Goal: Task Accomplishment & Management: Complete application form

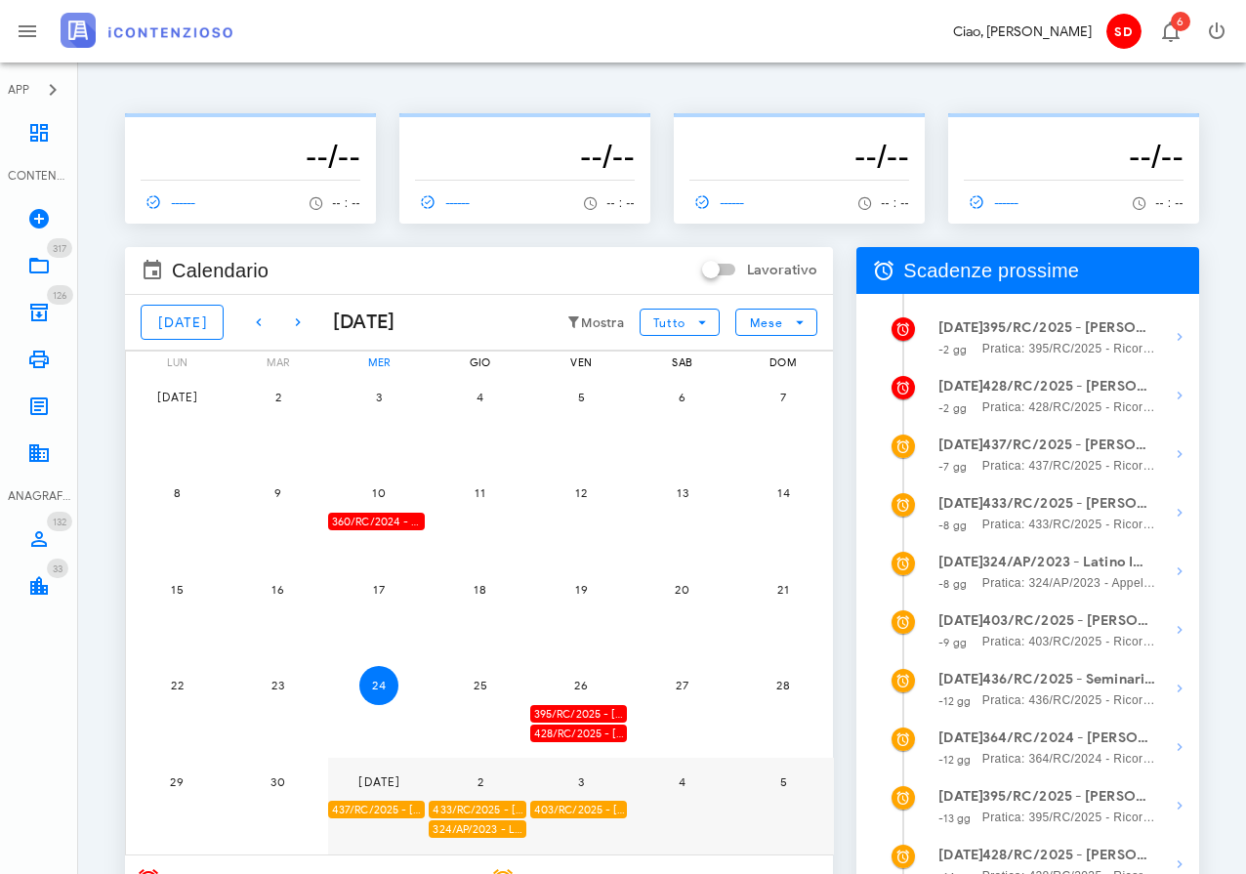
click at [1054, 338] on strong "395/RC/2025 - [PERSON_NAME] - Invio Memorie per Udienza" at bounding box center [1069, 327] width 174 height 21
click at [1179, 337] on icon "button" at bounding box center [1179, 336] width 23 height 23
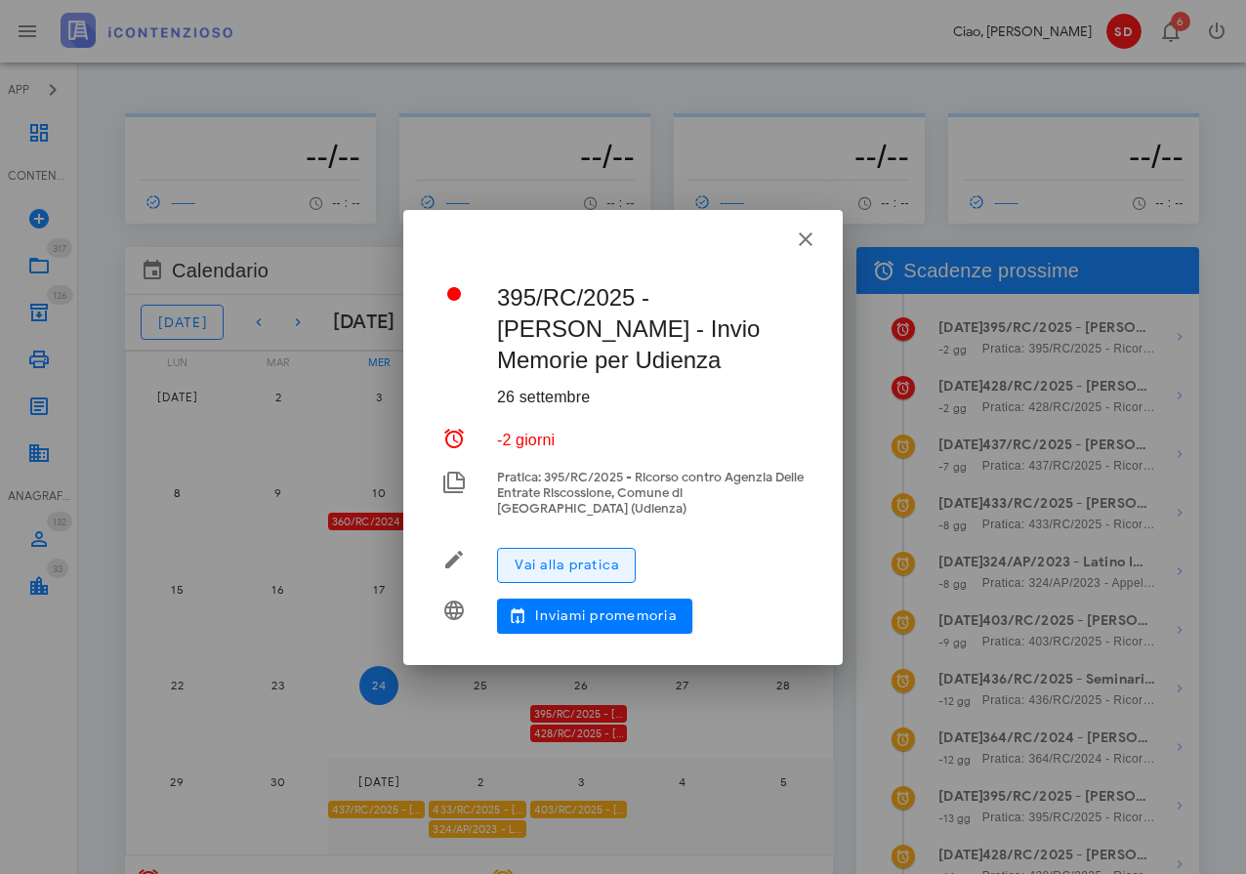
click at [529, 572] on span "Vai alla pratica" at bounding box center [566, 565] width 105 height 17
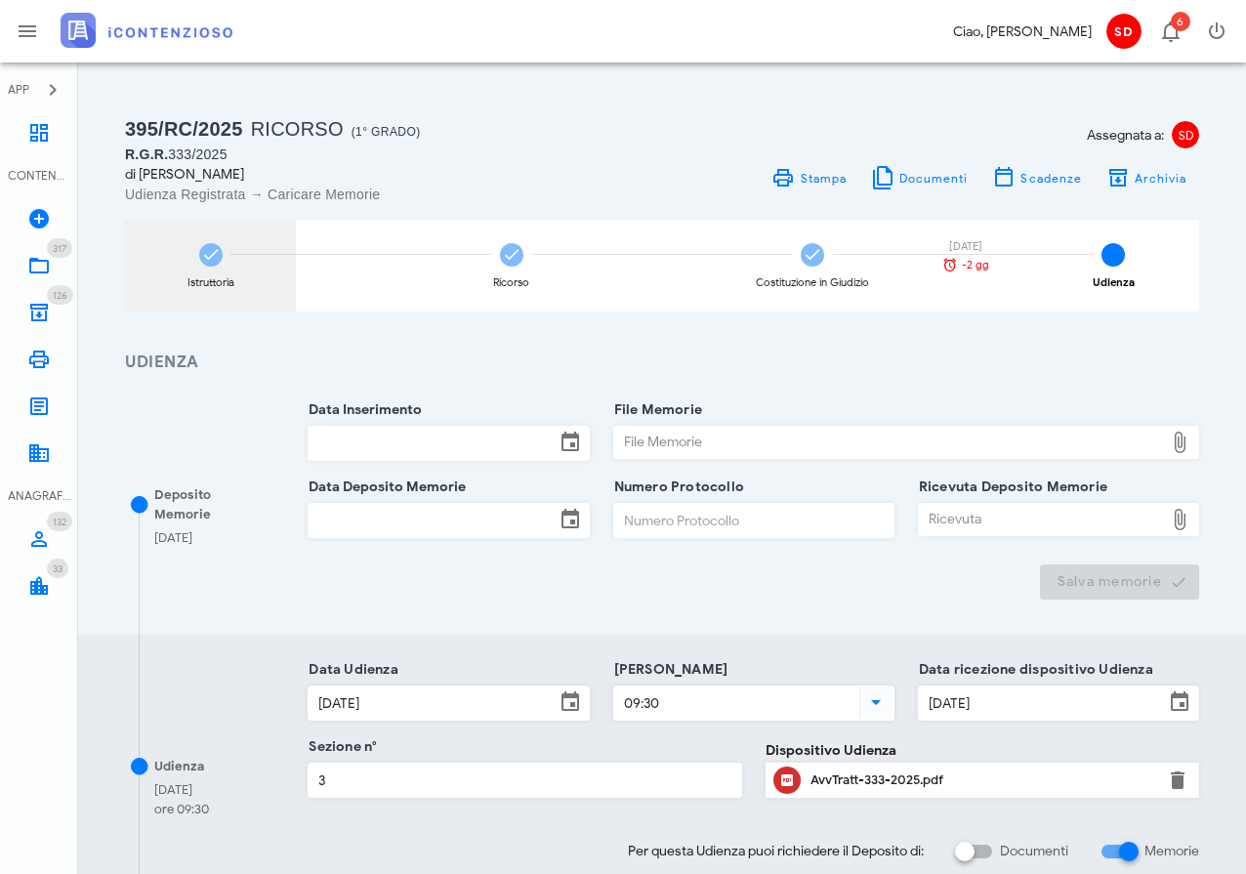
click at [214, 255] on icon at bounding box center [211, 255] width 20 height 20
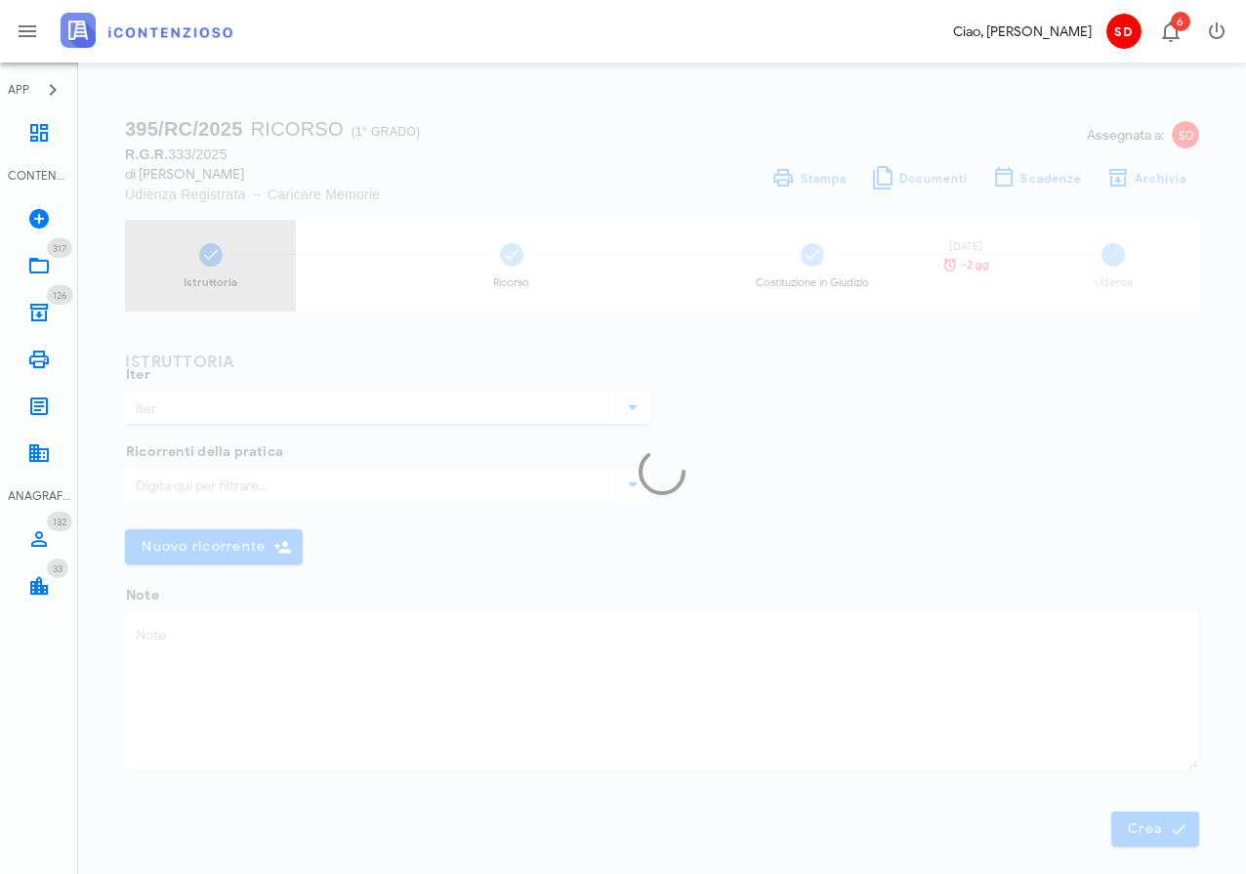
type input "Ricorso"
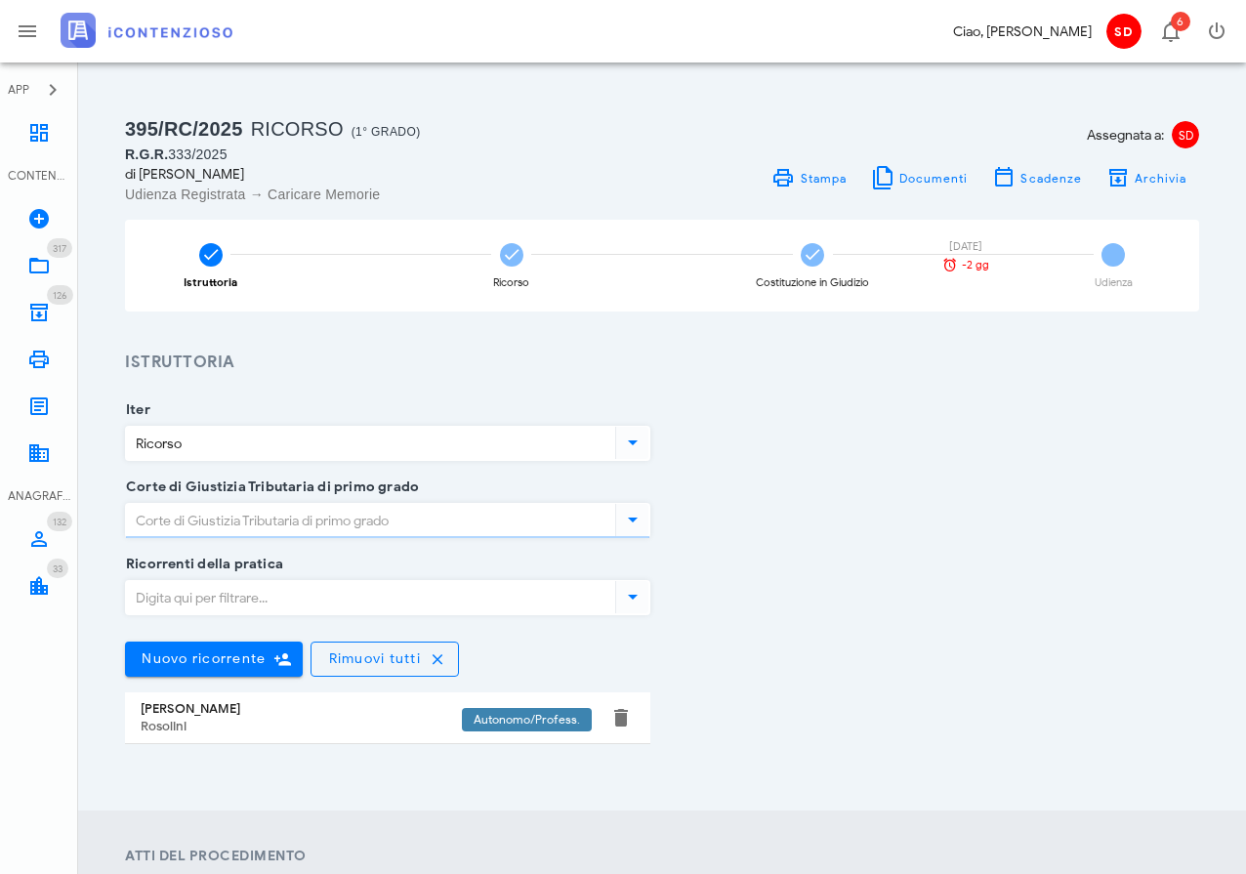
type input "Siracusa"
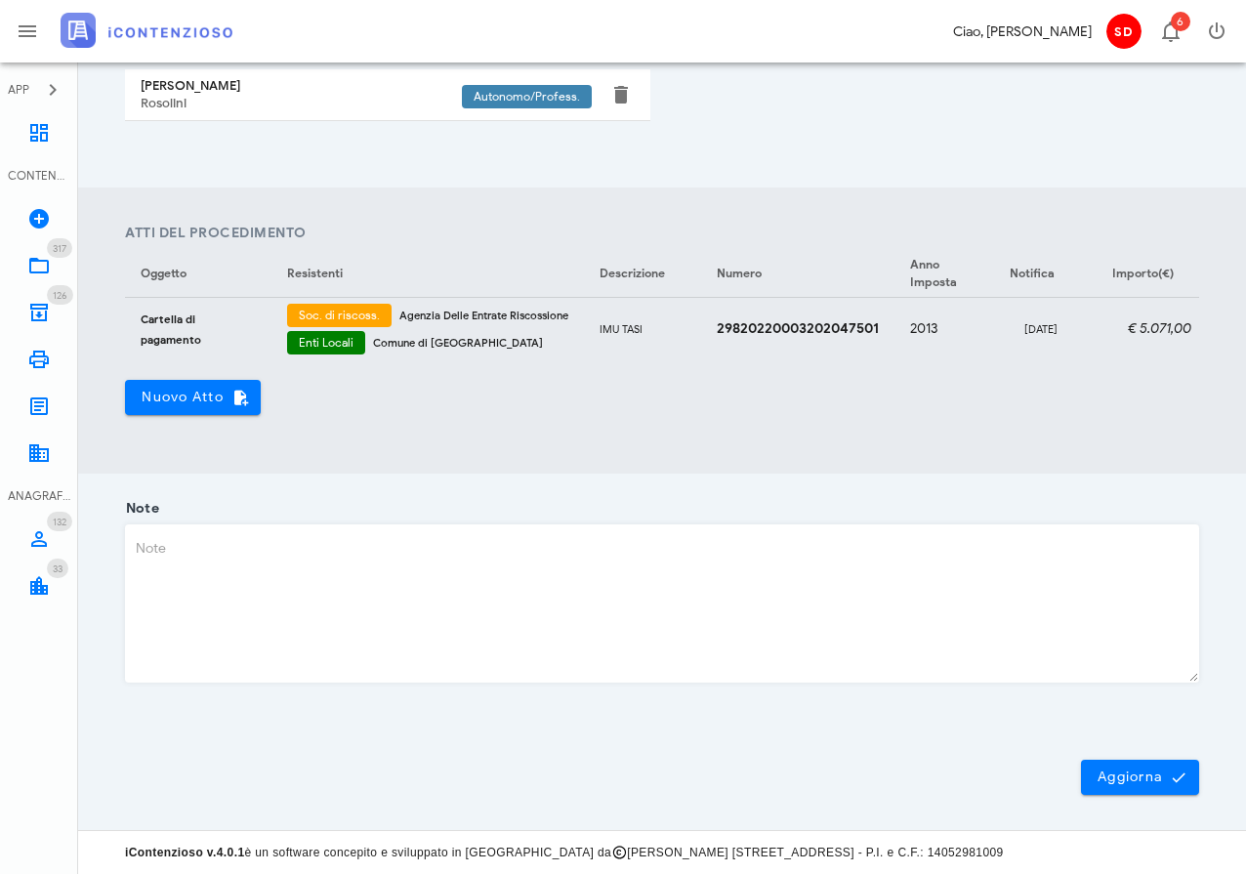
scroll to position [622, 0]
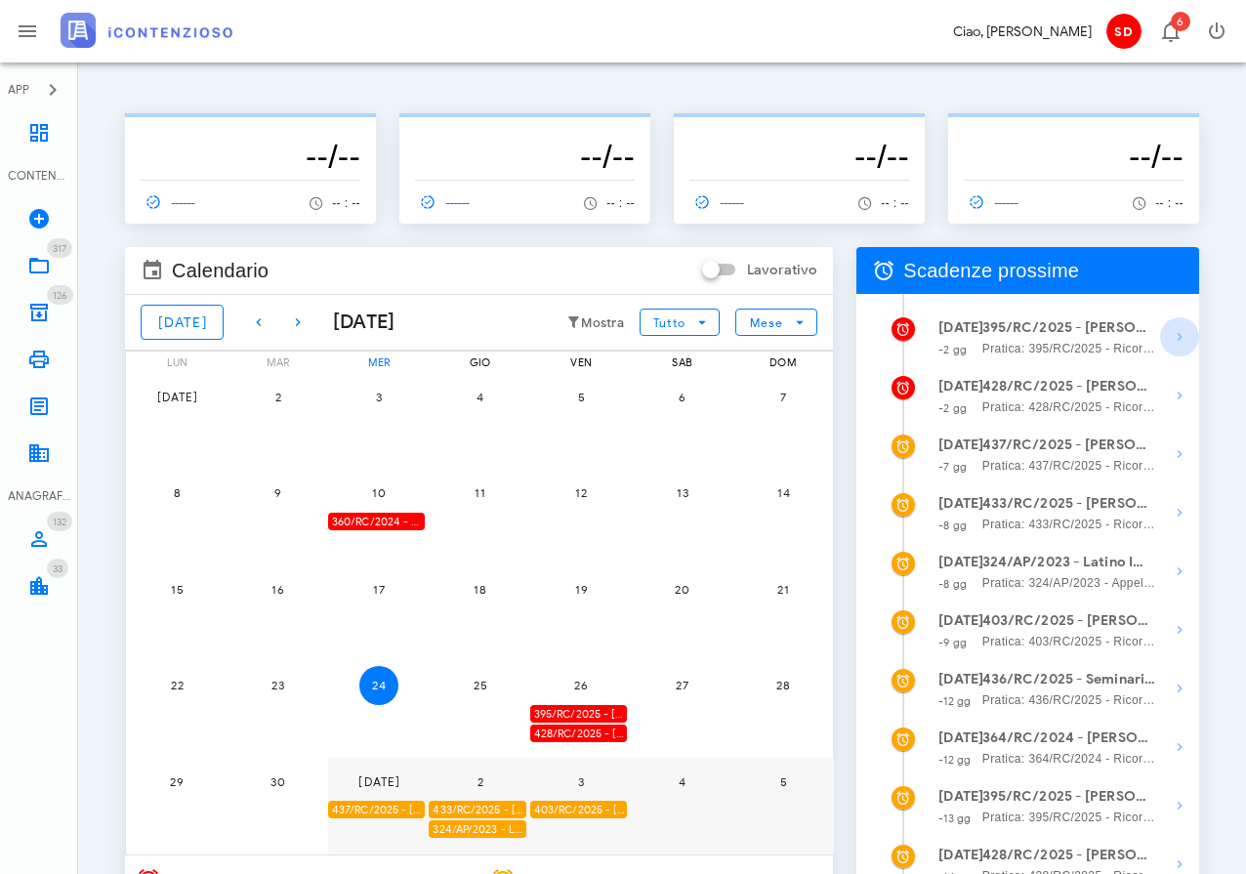
click at [1176, 334] on icon "button" at bounding box center [1179, 336] width 23 height 23
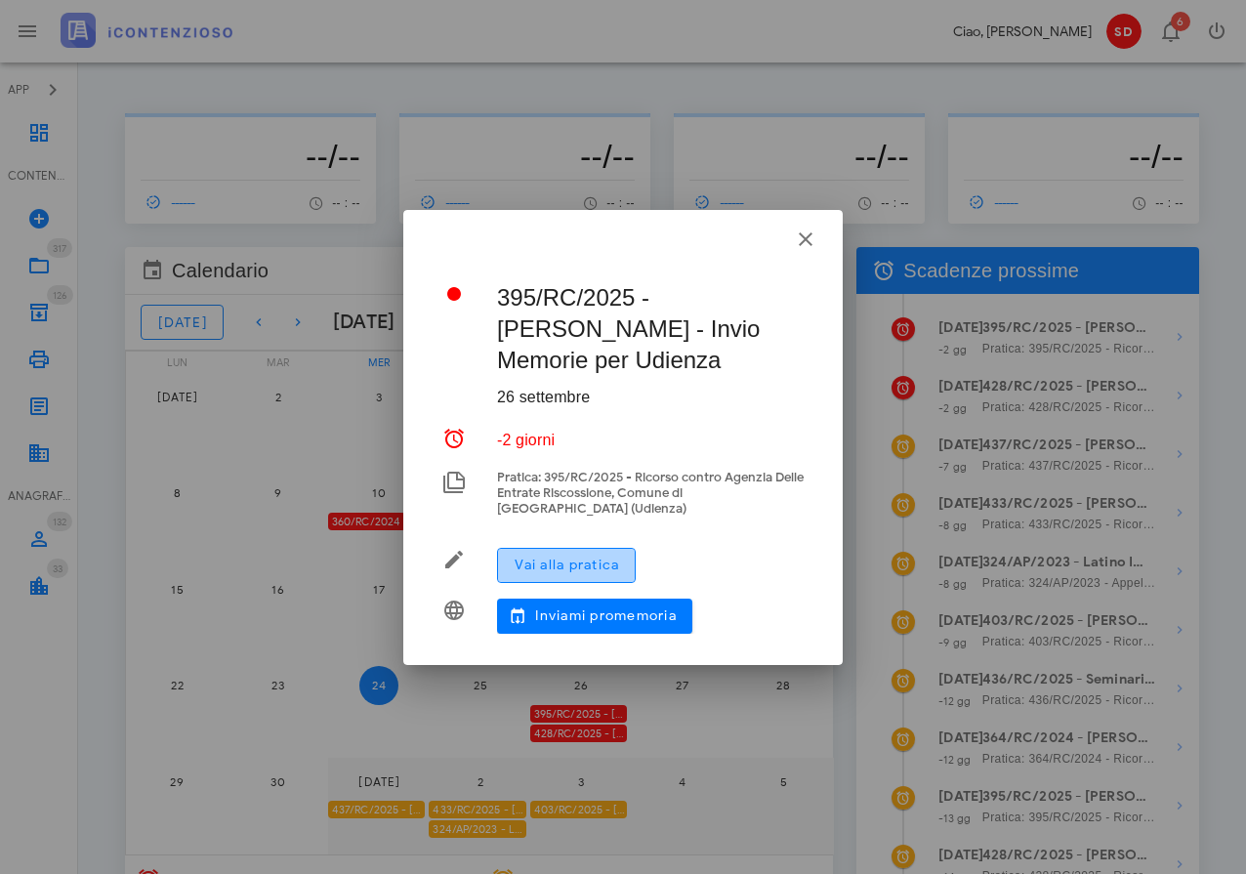
click at [558, 559] on span "Vai alla pratica" at bounding box center [566, 565] width 105 height 17
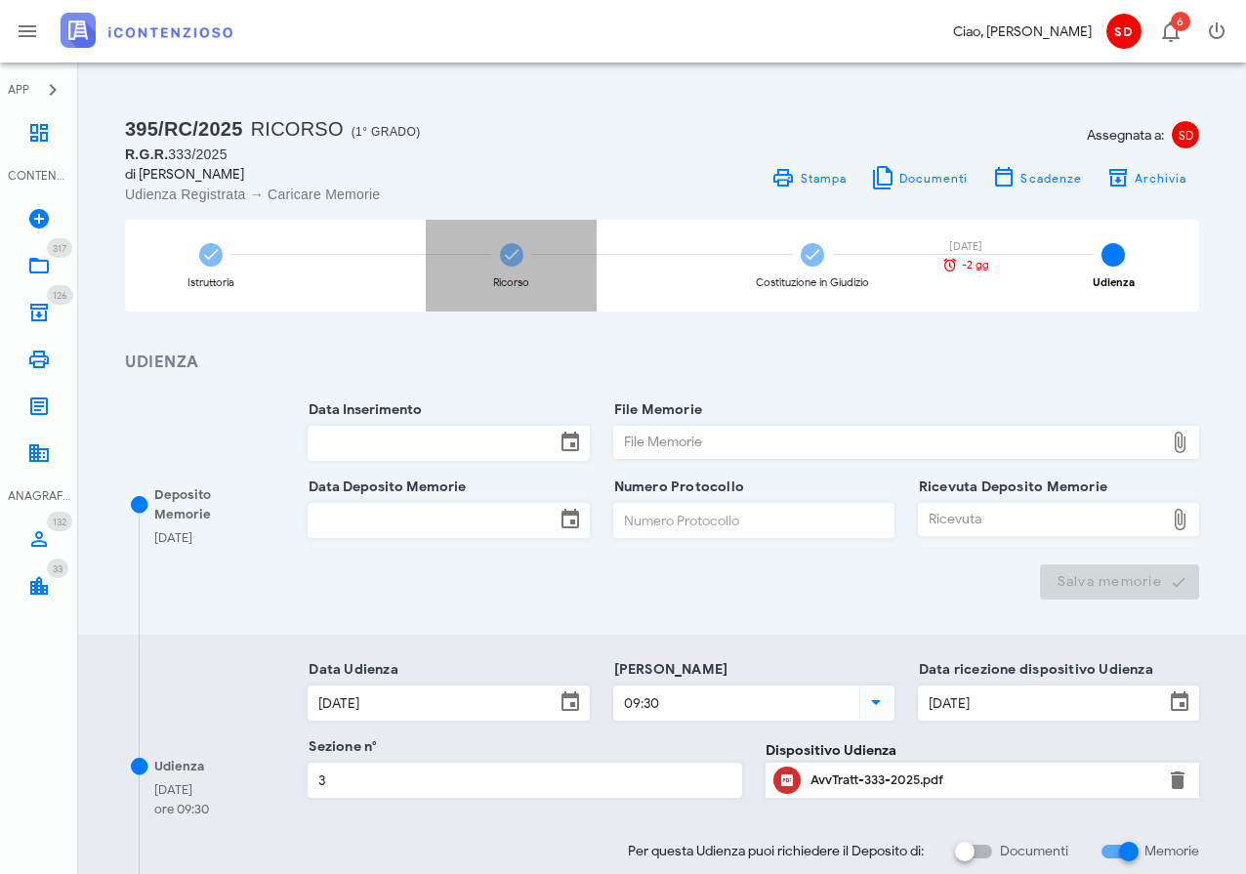
click at [502, 255] on icon at bounding box center [512, 255] width 20 height 20
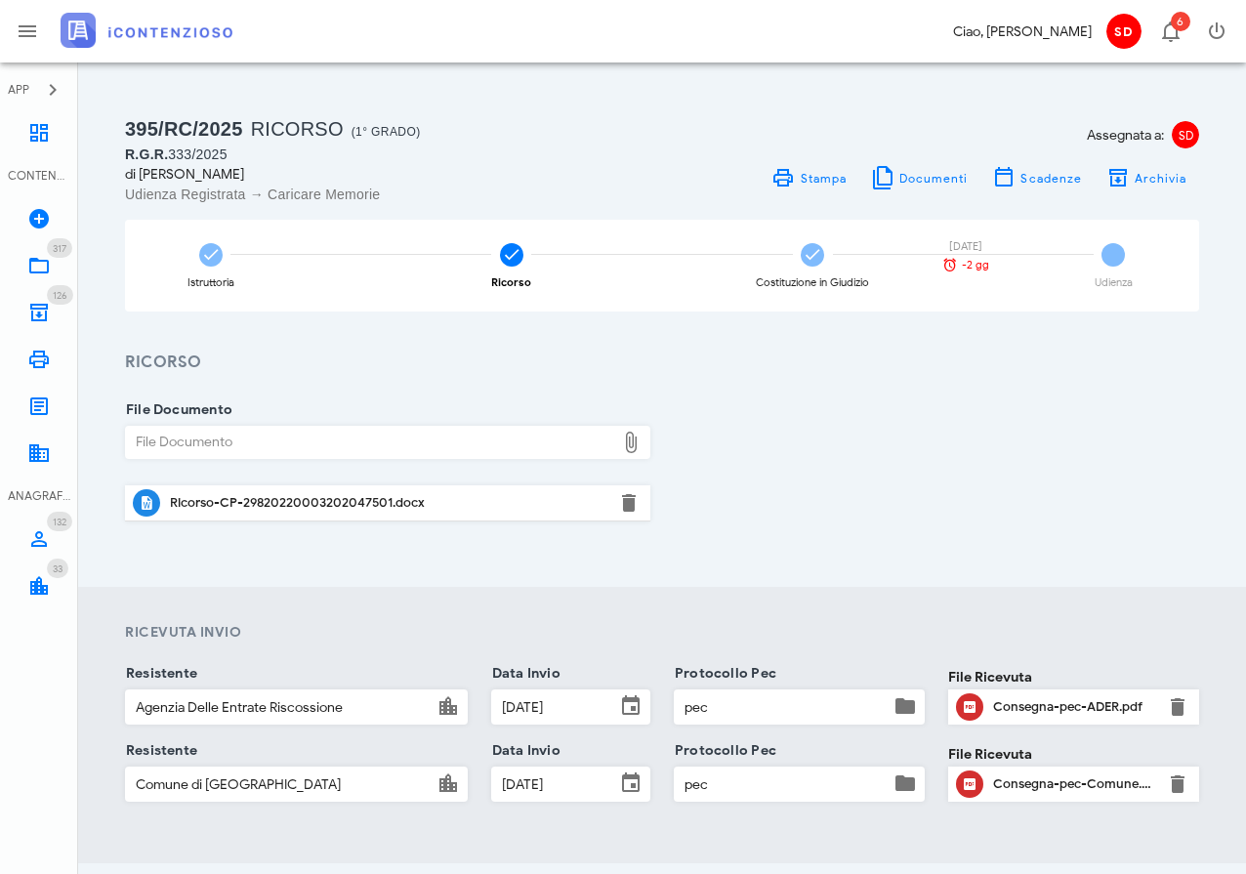
click at [193, 505] on div "Ricorso-CP-29820220003202047501.docx" at bounding box center [388, 503] width 436 height 16
click at [39, 128] on icon at bounding box center [38, 132] width 23 height 23
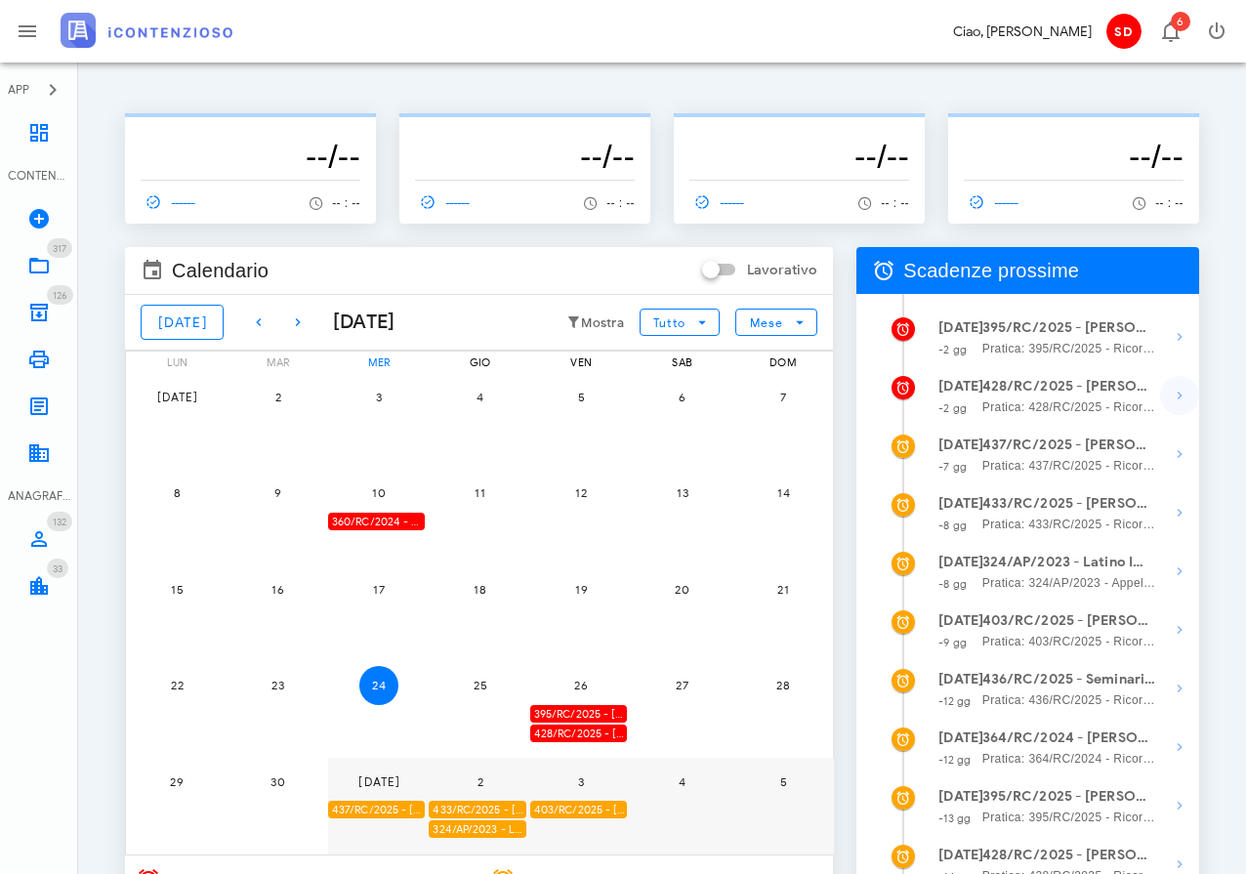
click at [1169, 394] on icon "button" at bounding box center [1179, 395] width 23 height 23
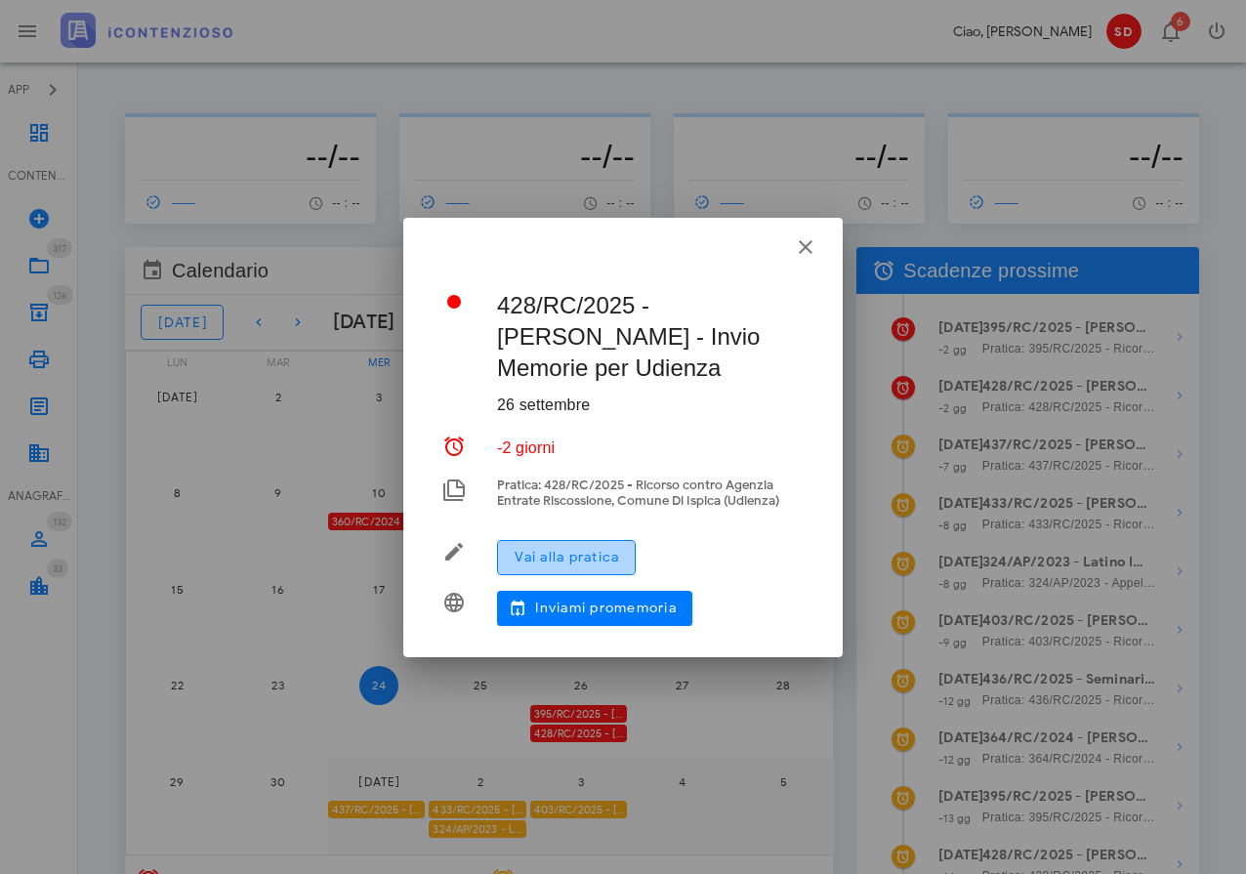
click at [577, 551] on span "Vai alla pratica" at bounding box center [566, 557] width 105 height 17
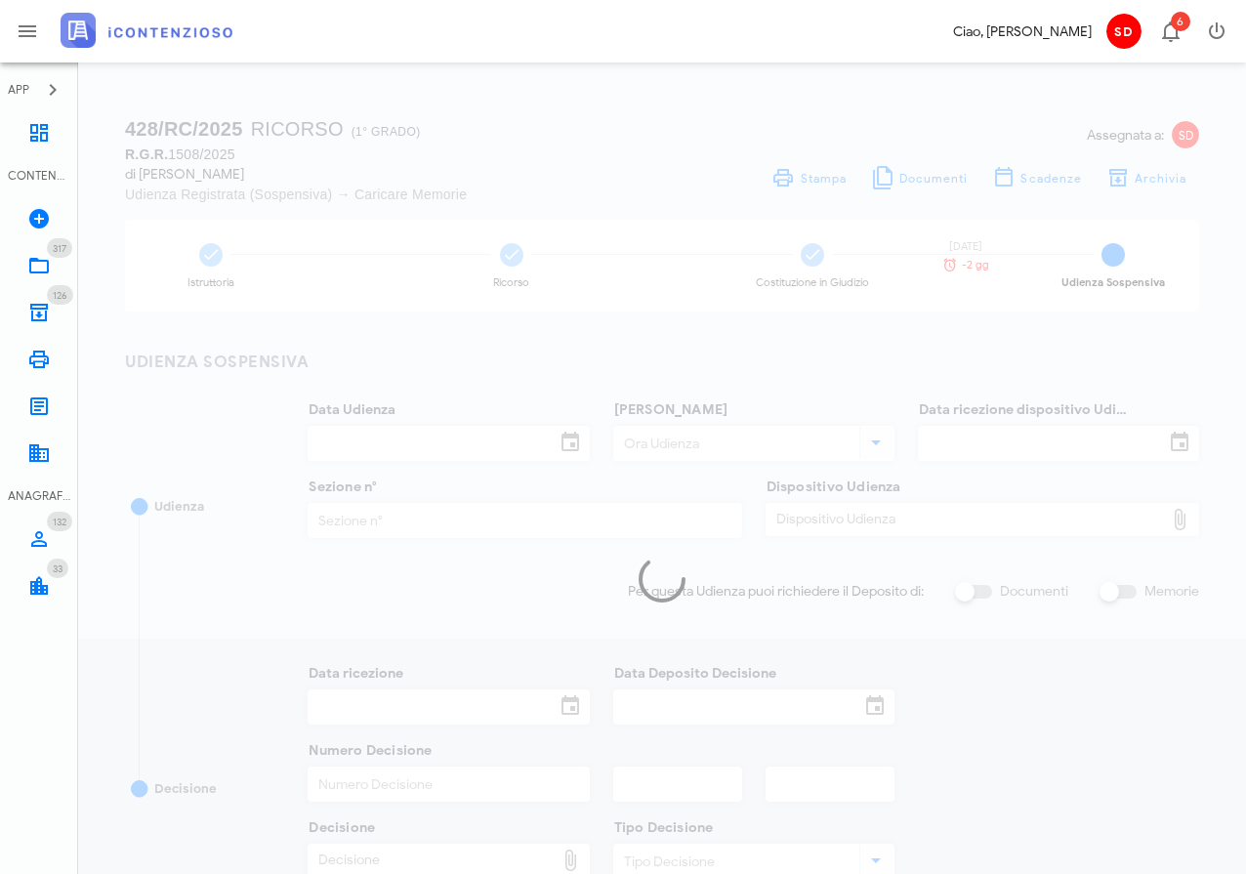
type input "08/10/2025"
type input "09:00"
type input "03/09/2025"
type input "3"
checkbox input "true"
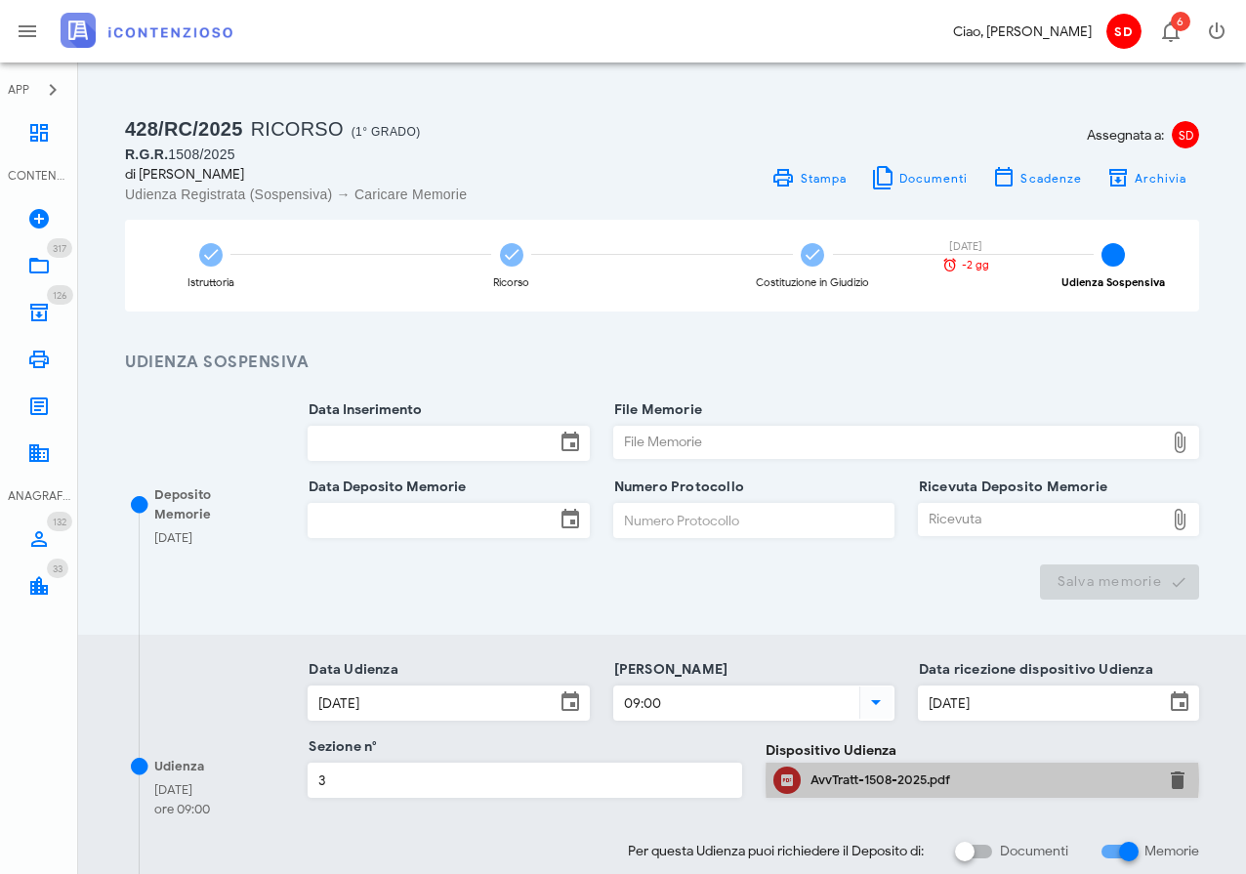
click at [848, 774] on div "AvvTratt-1508-2025.pdf" at bounding box center [982, 780] width 344 height 16
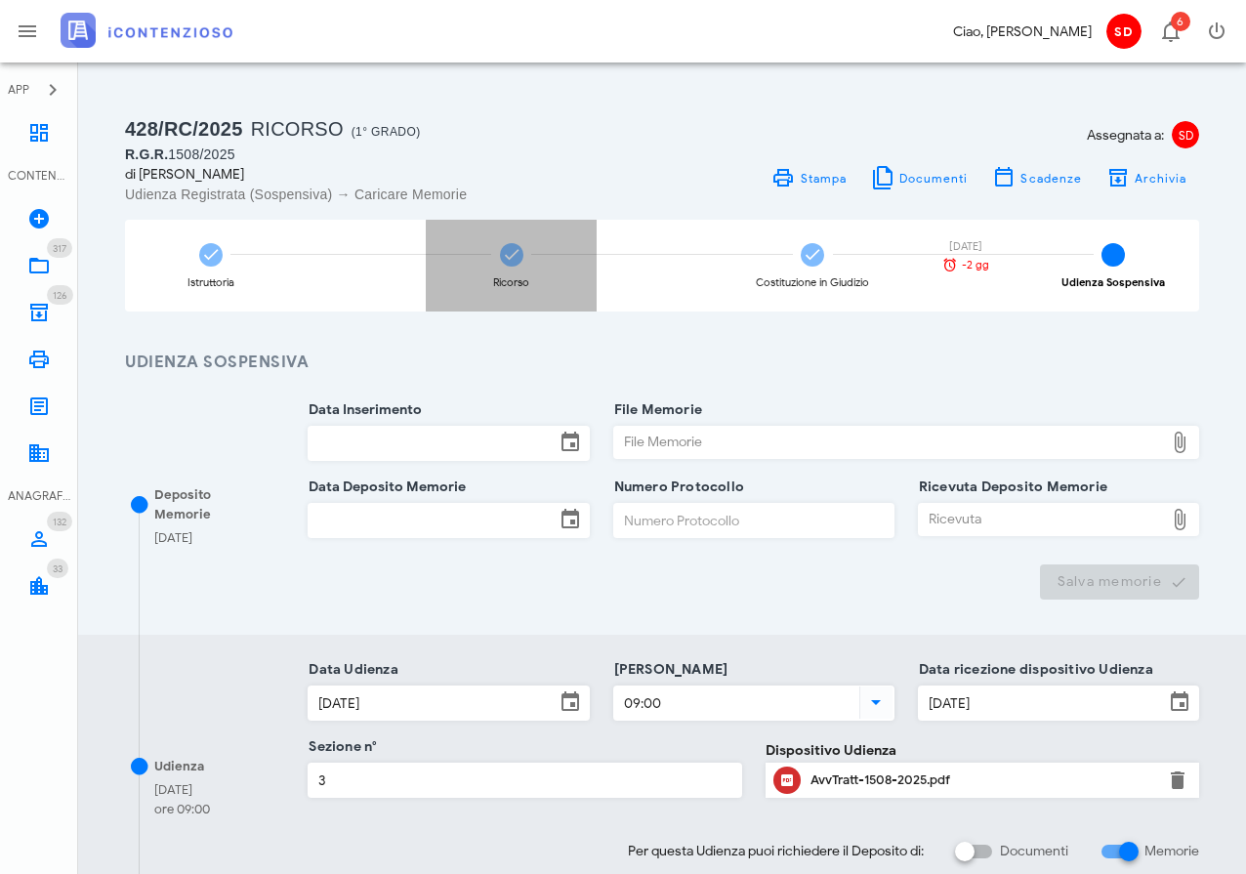
click at [514, 250] on icon at bounding box center [512, 255] width 20 height 20
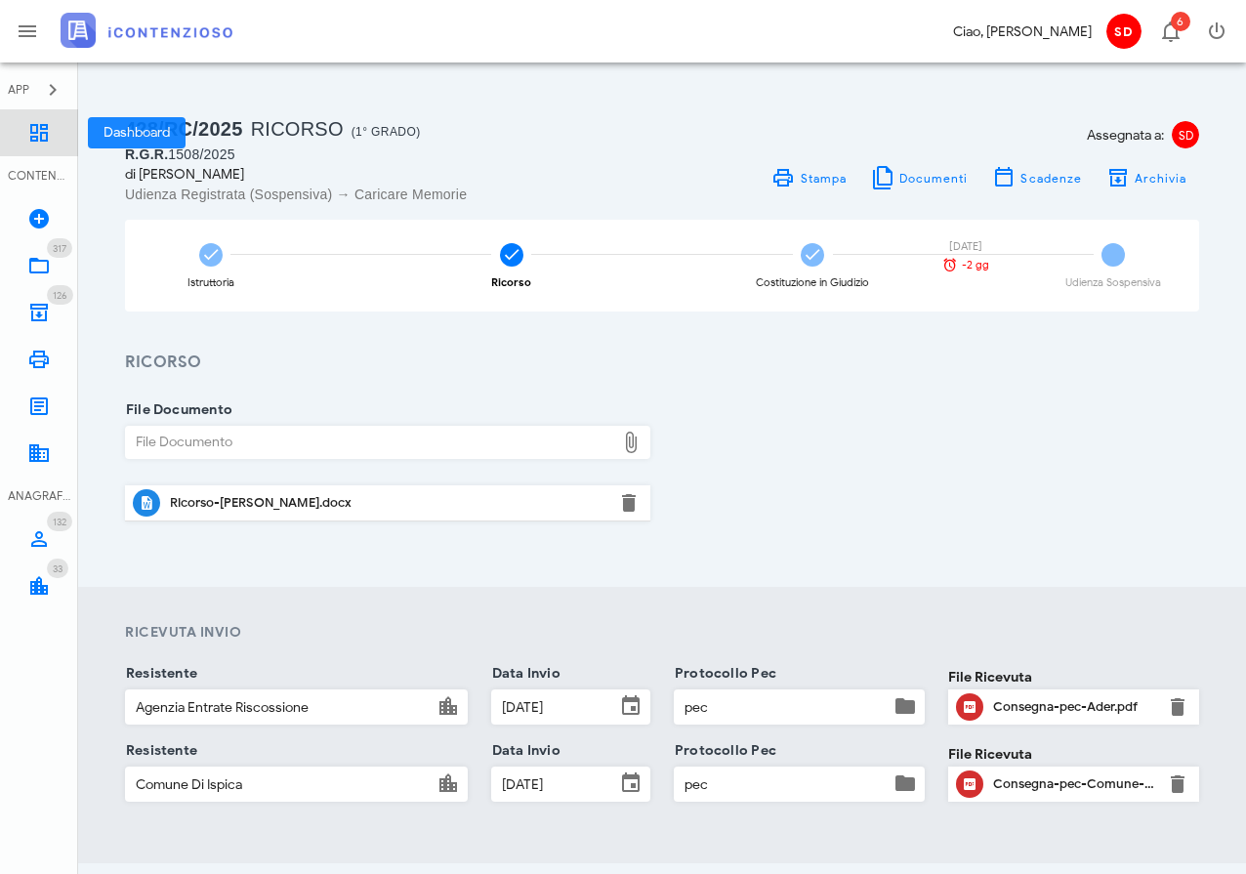
click at [31, 139] on icon at bounding box center [38, 132] width 23 height 23
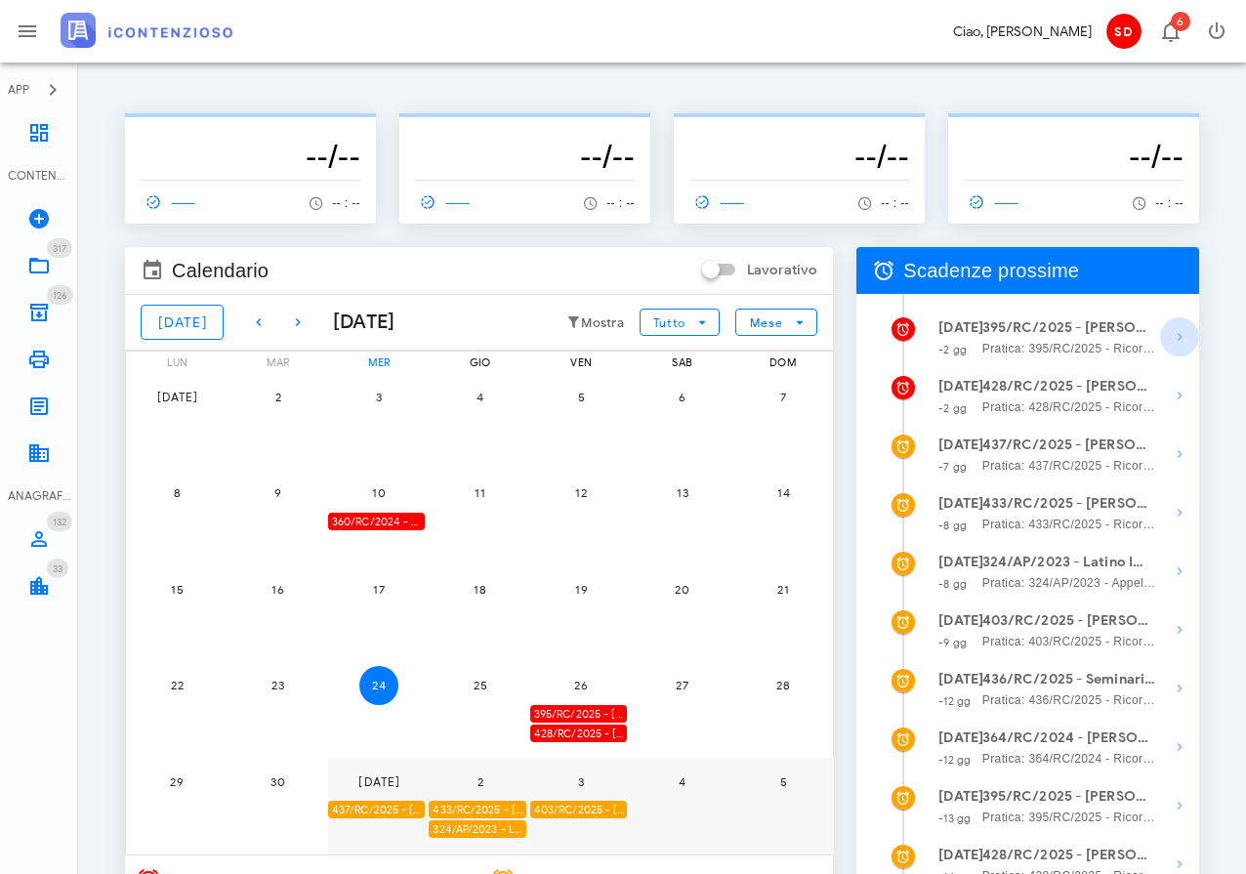
click at [1183, 334] on icon "button" at bounding box center [1179, 336] width 23 height 23
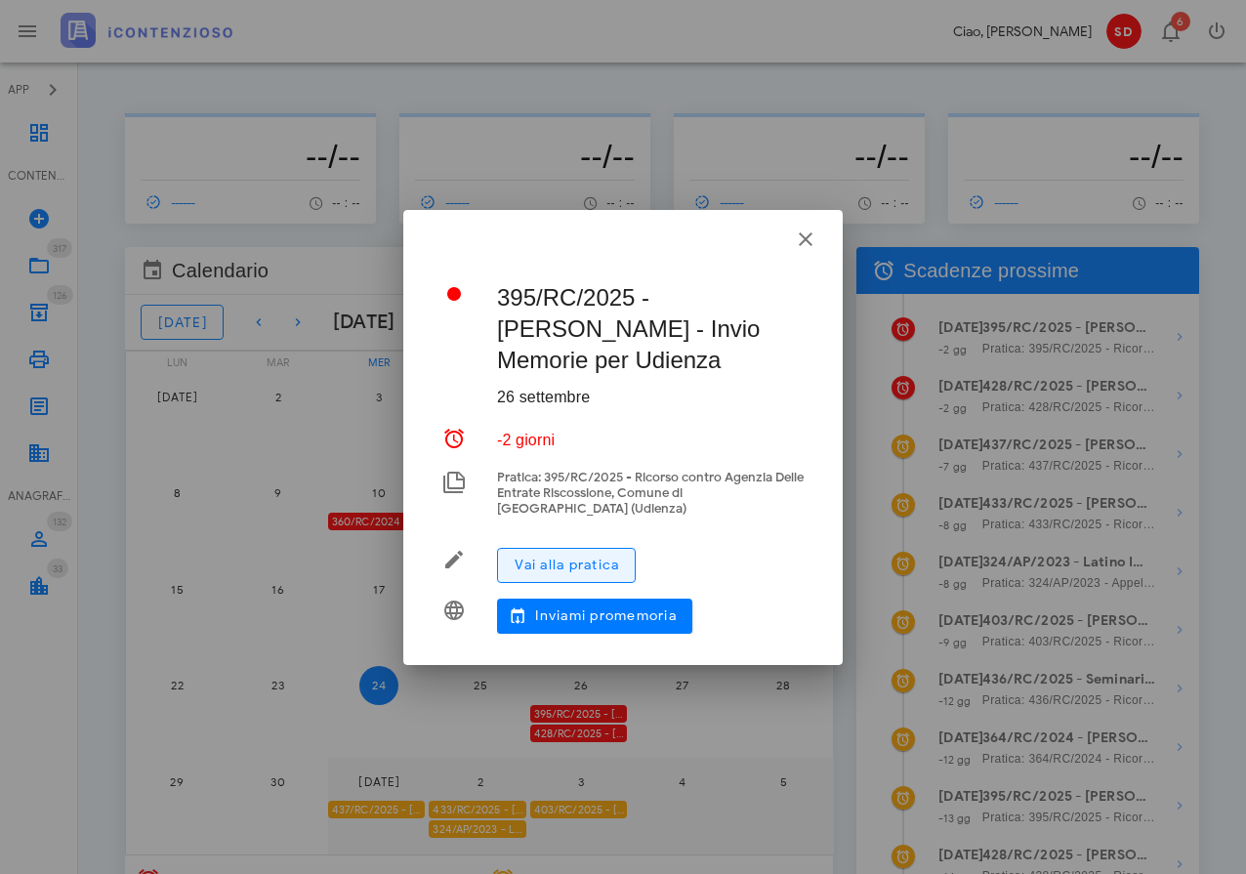
click at [564, 562] on span "Vai alla pratica" at bounding box center [566, 565] width 105 height 17
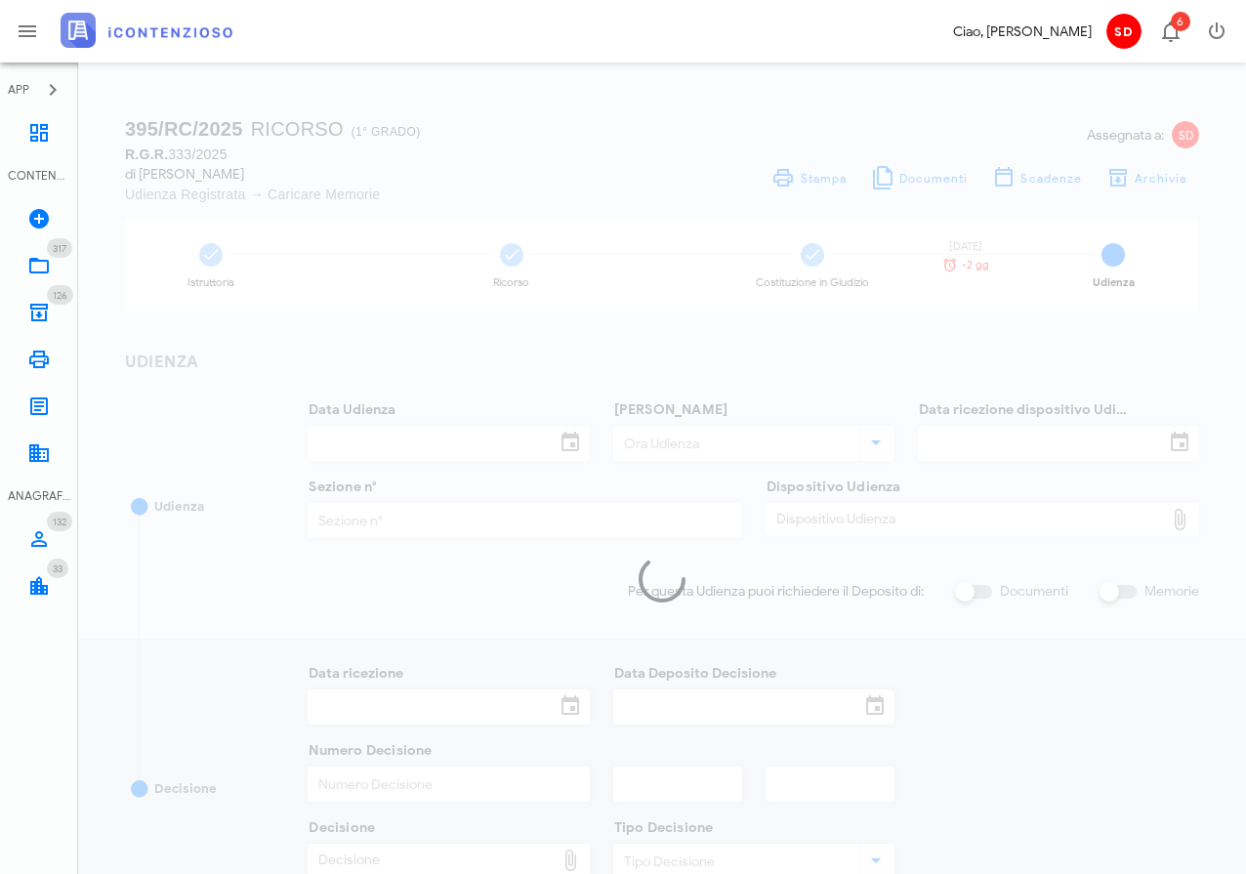
type input "[DATE]"
type input "09:30"
type input "[DATE]"
type input "3"
checkbox input "true"
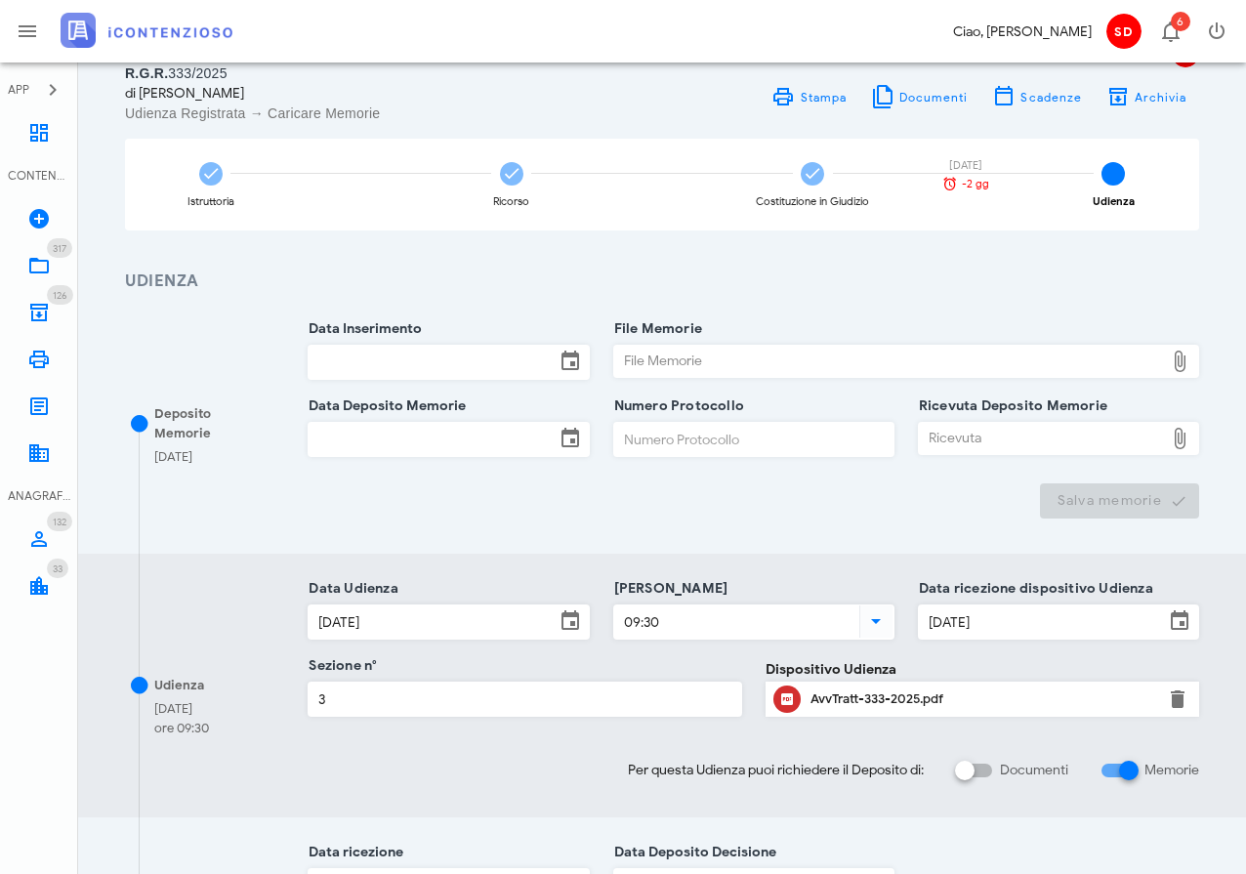
scroll to position [84, 0]
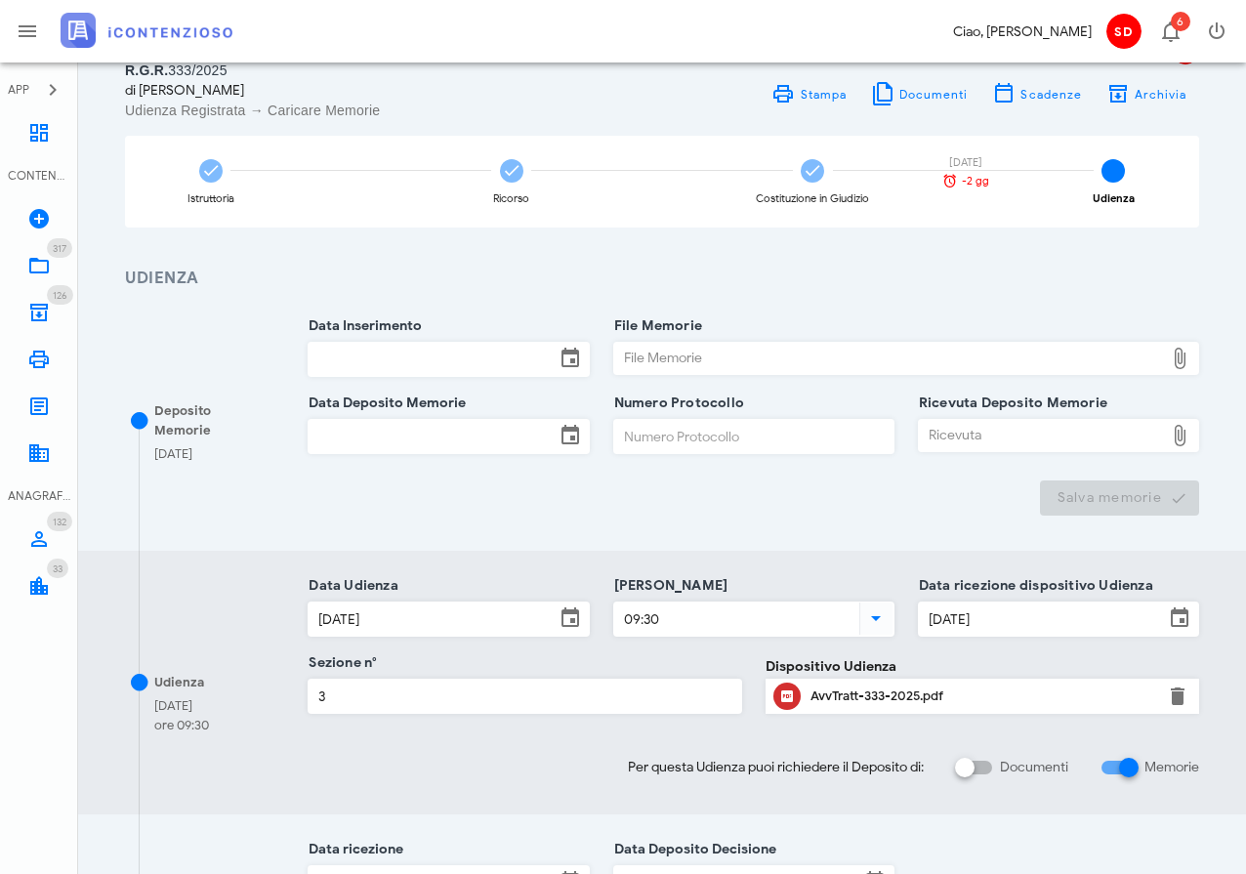
click at [837, 692] on div "AvvTratt-333-2025.pdf" at bounding box center [982, 696] width 344 height 16
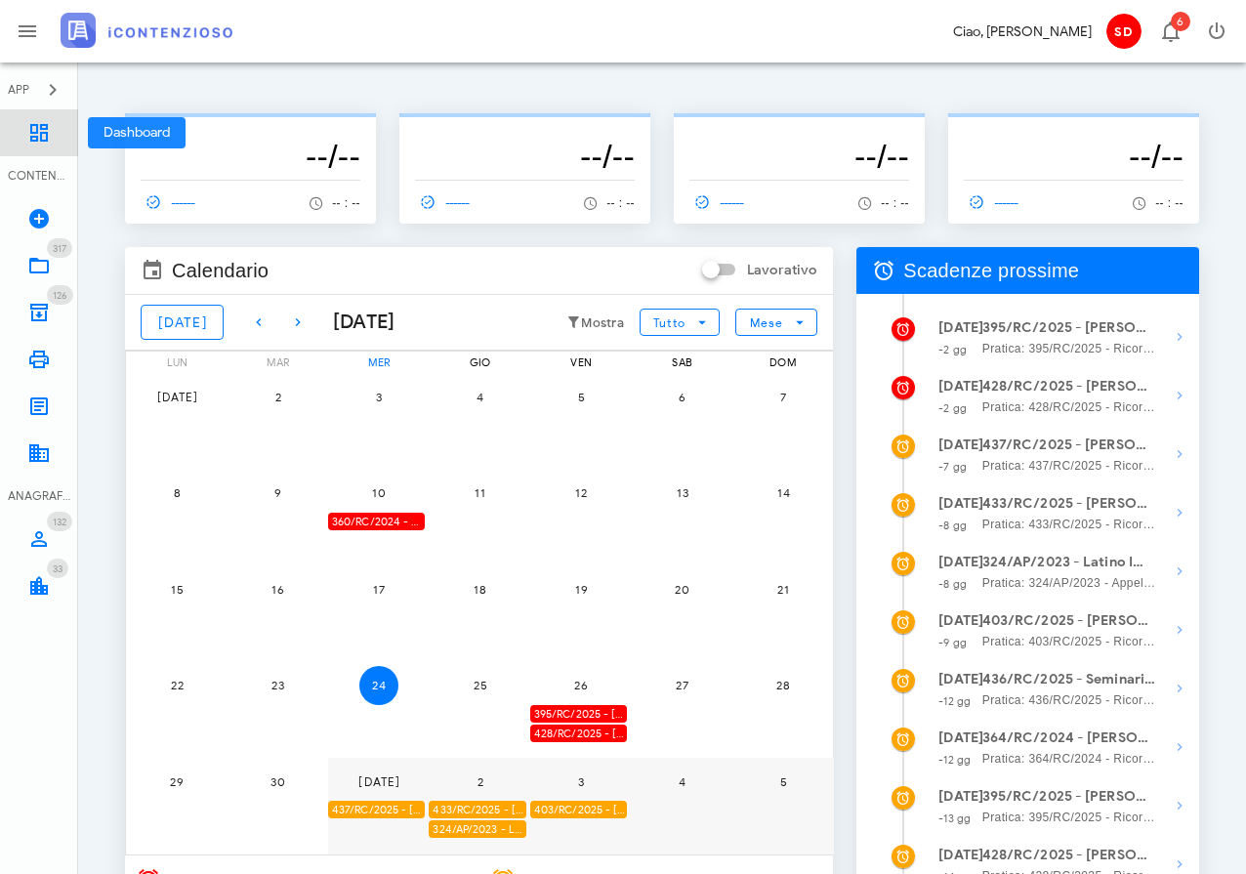
click at [42, 142] on icon at bounding box center [38, 132] width 23 height 23
click at [1175, 331] on icon "button" at bounding box center [1179, 336] width 23 height 23
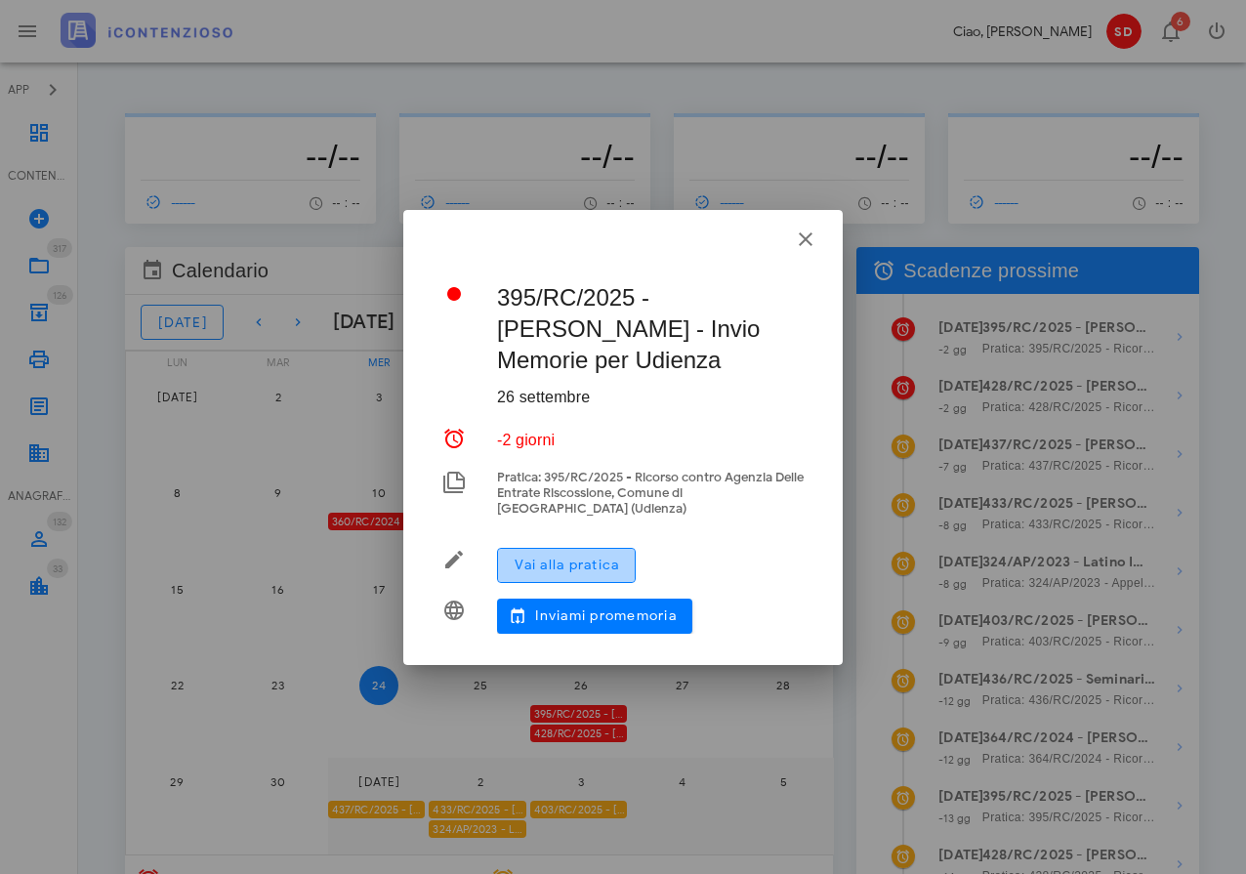
click at [558, 557] on span "Vai alla pratica" at bounding box center [566, 565] width 105 height 17
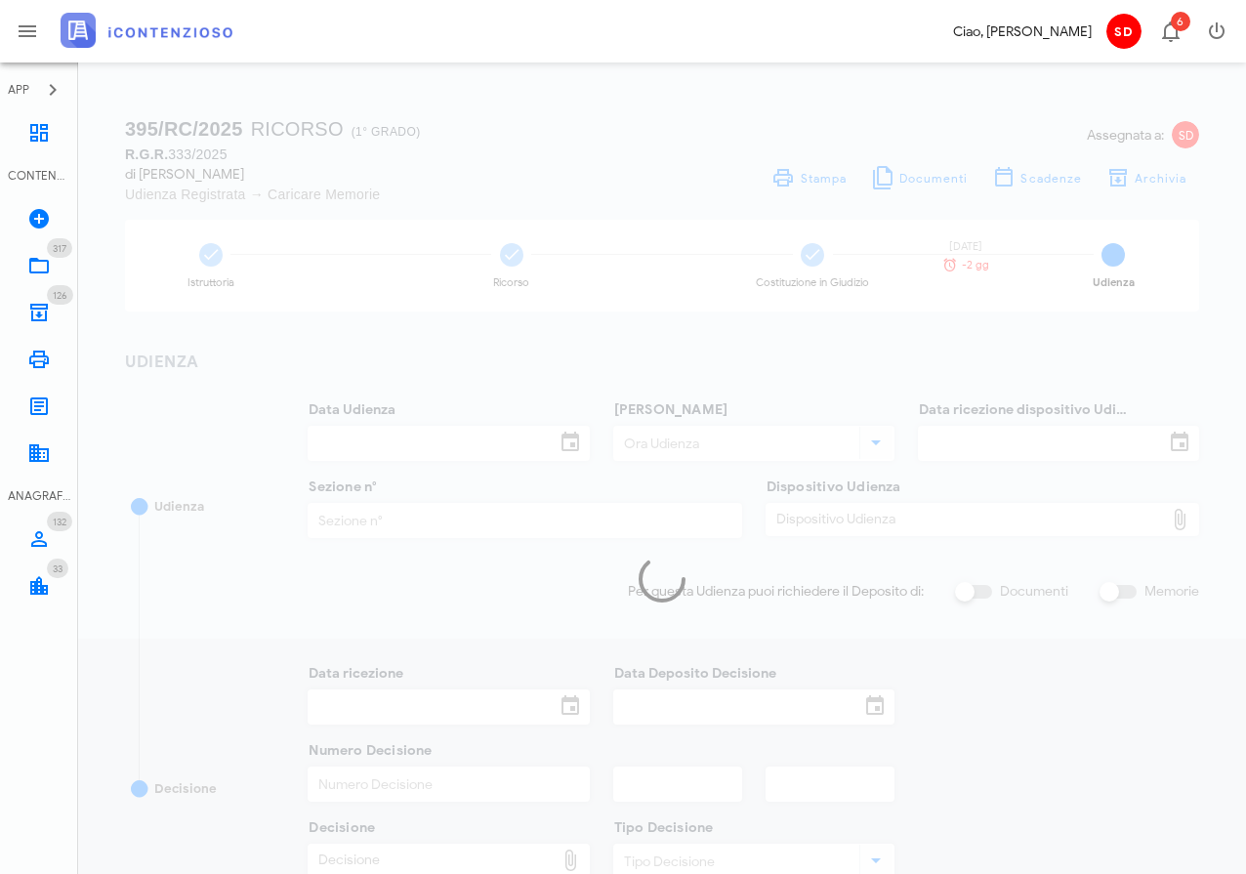
type input "[DATE]"
type input "09:30"
type input "[DATE]"
type input "3"
checkbox input "true"
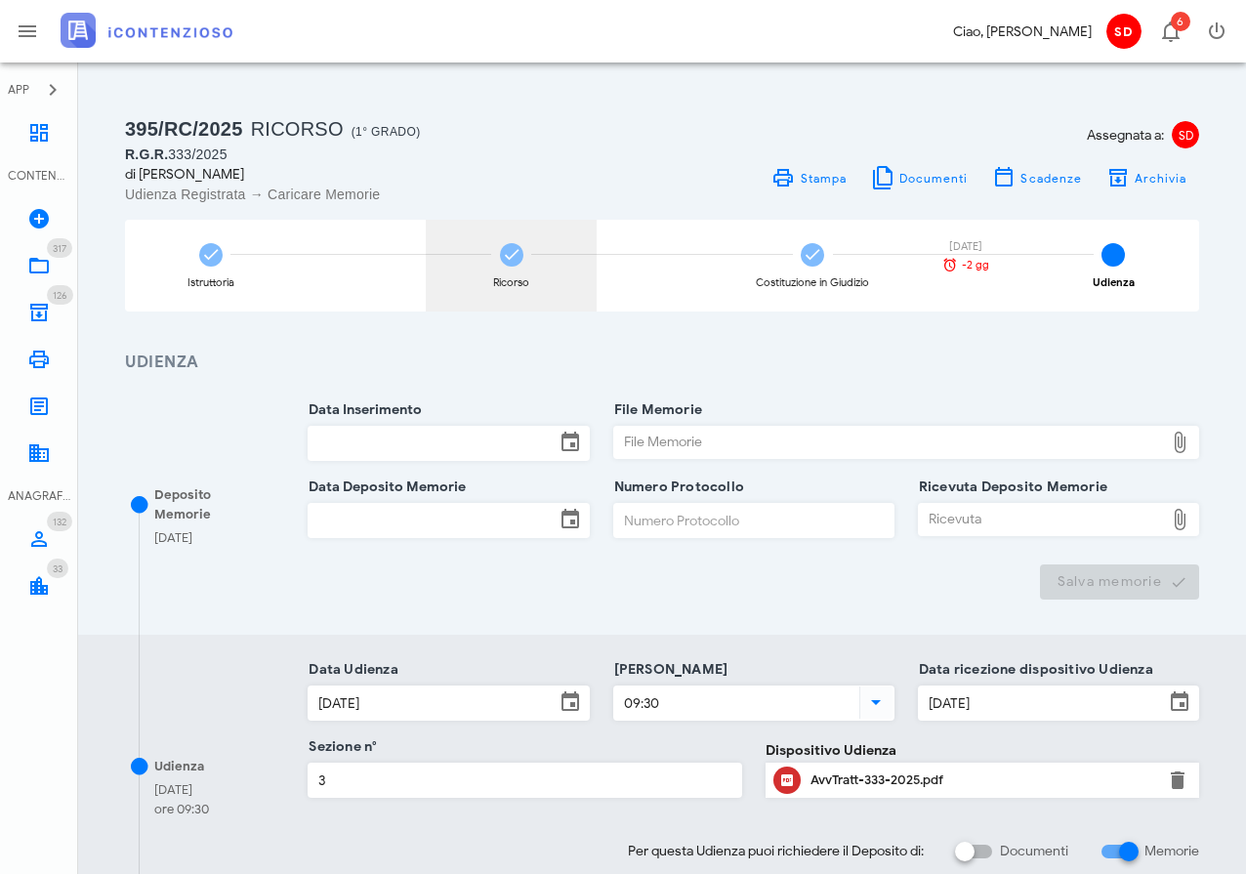
click at [518, 256] on icon at bounding box center [512, 255] width 20 height 20
